Goal: Task Accomplishment & Management: Use online tool/utility

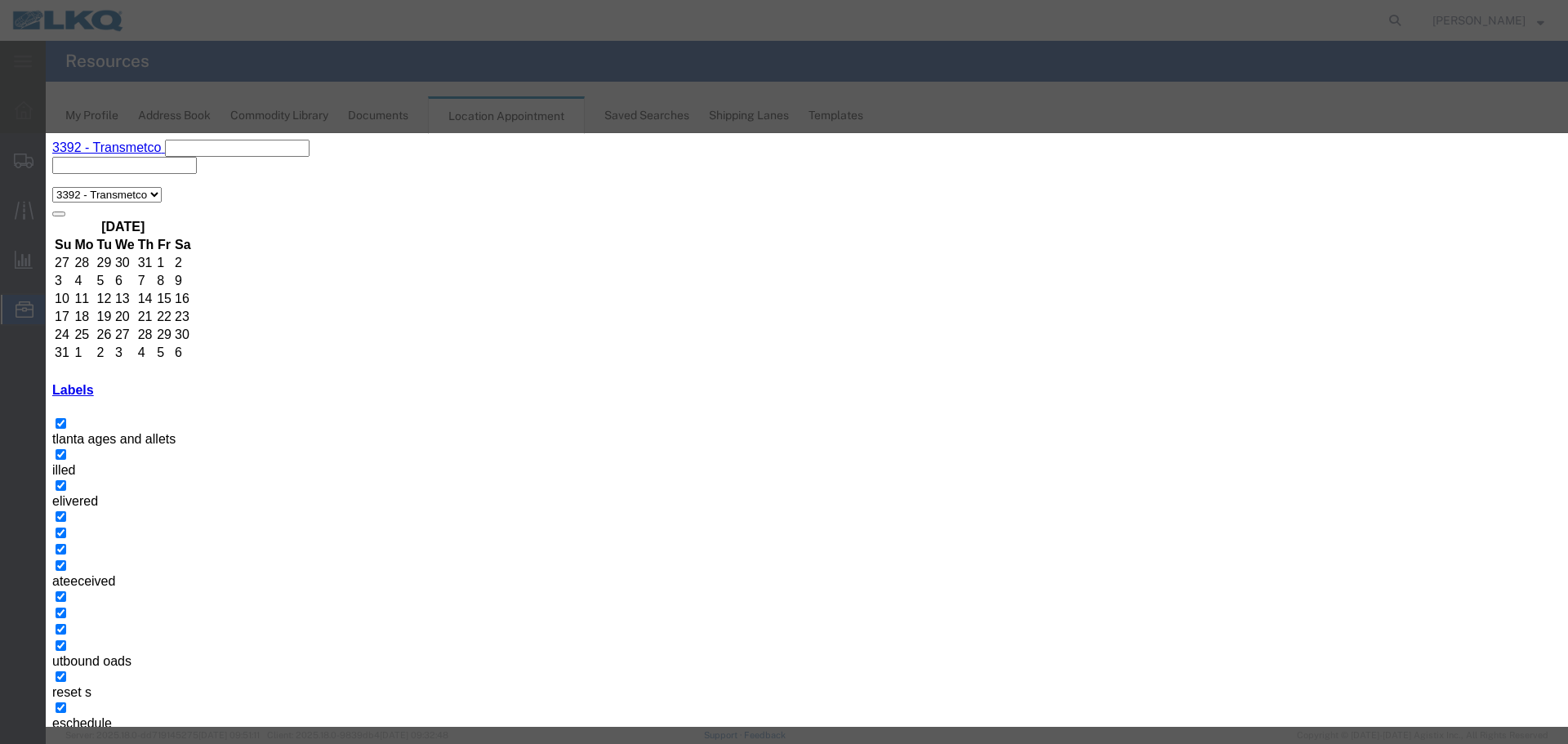
type input "de"
select select "40"
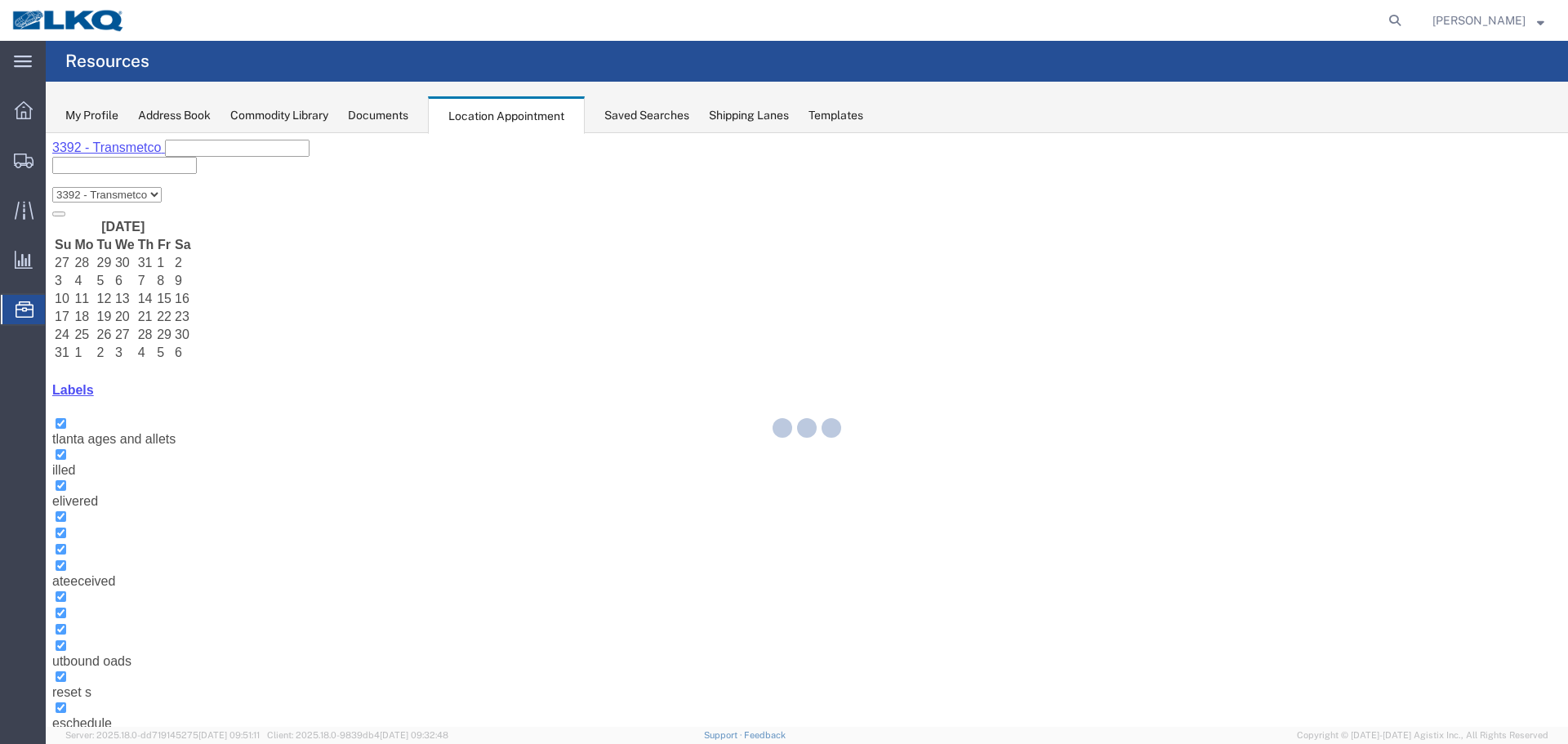
select select "28018"
